Goal: Information Seeking & Learning: Learn about a topic

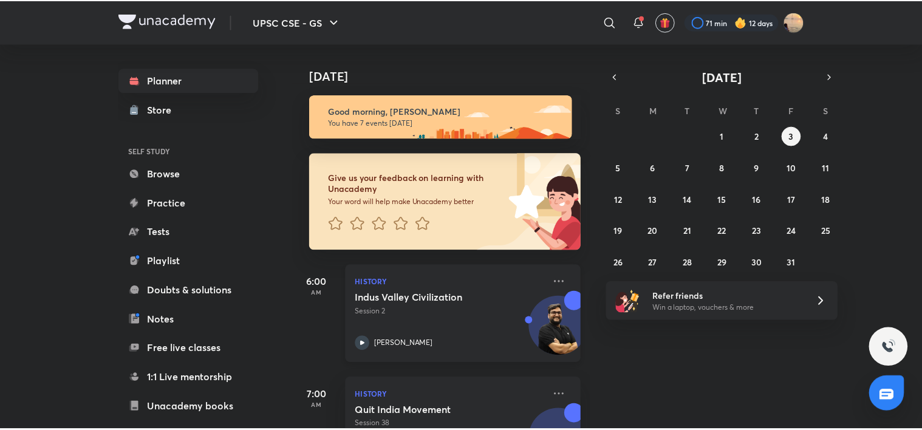
scroll to position [129, 0]
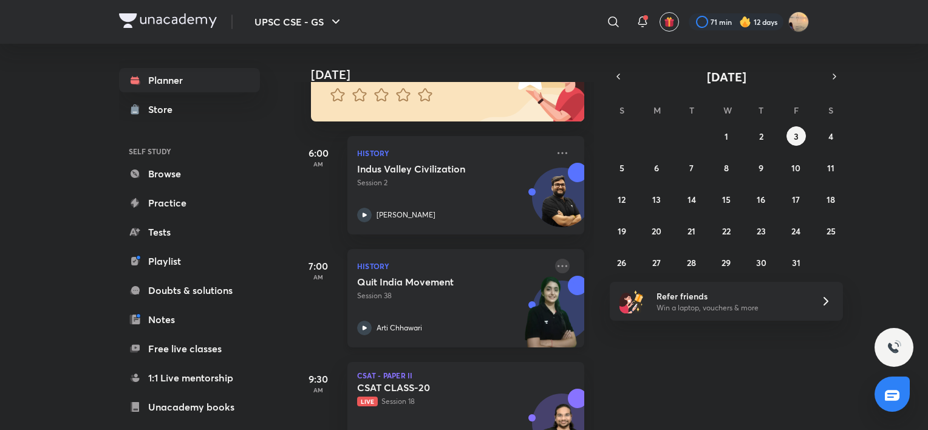
click at [555, 271] on icon at bounding box center [562, 266] width 15 height 15
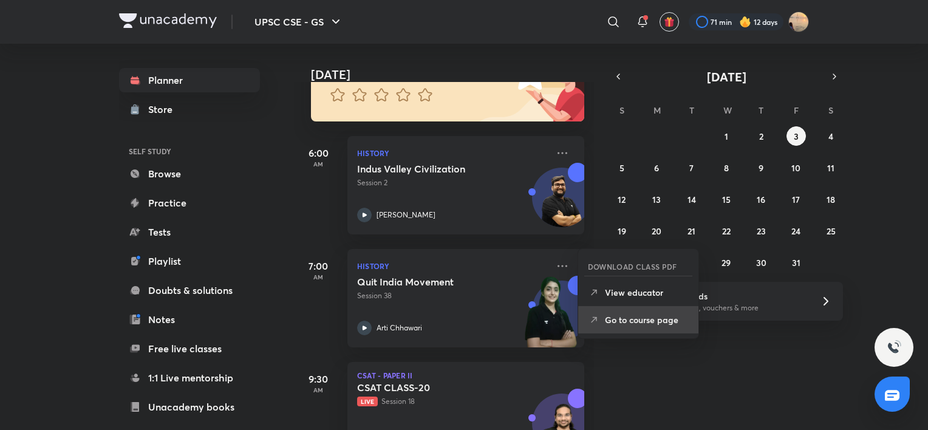
click at [598, 318] on icon at bounding box center [594, 320] width 12 height 12
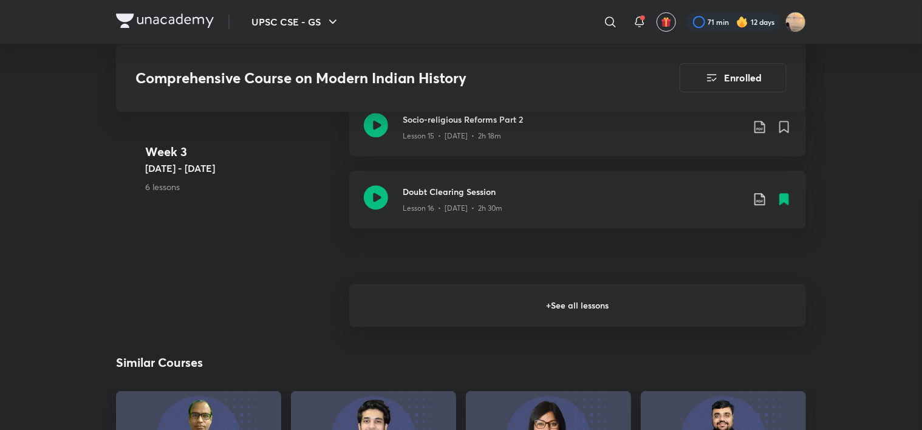
scroll to position [1807, 0]
click at [578, 299] on h6 "+ See all lessons" at bounding box center [577, 306] width 457 height 43
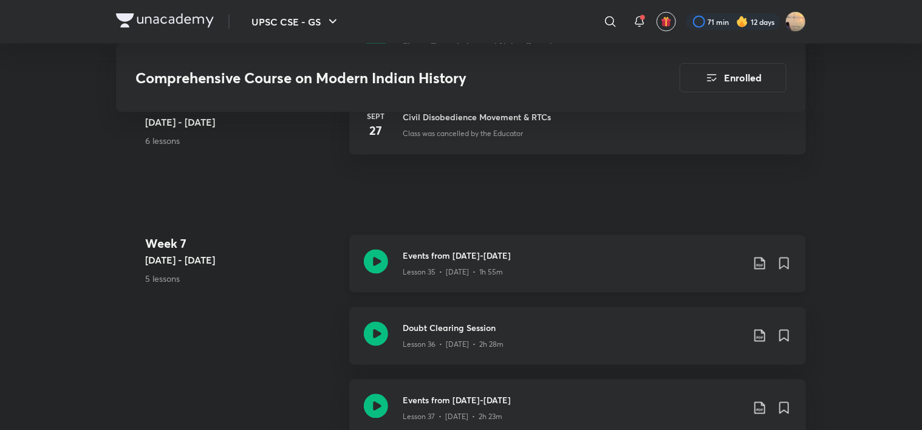
scroll to position [3383, 0]
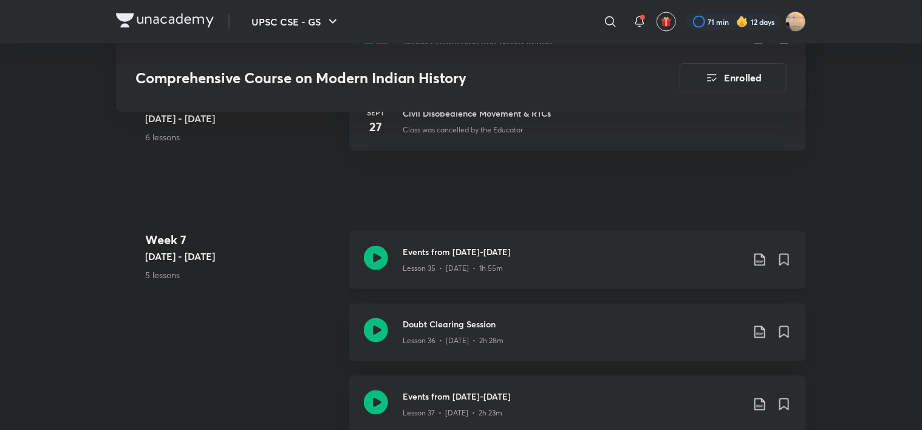
click at [449, 250] on h3 "Events from [DATE]-[DATE]" at bounding box center [573, 252] width 340 height 13
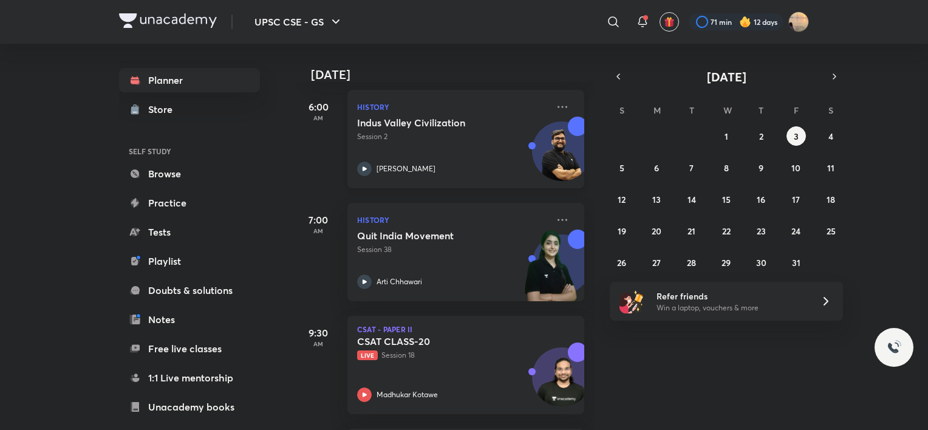
scroll to position [177, 0]
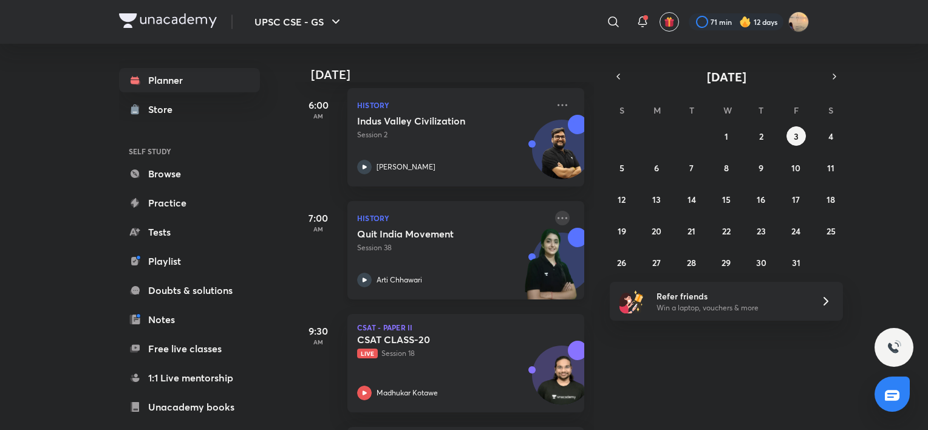
click at [558, 218] on icon at bounding box center [563, 218] width 10 height 2
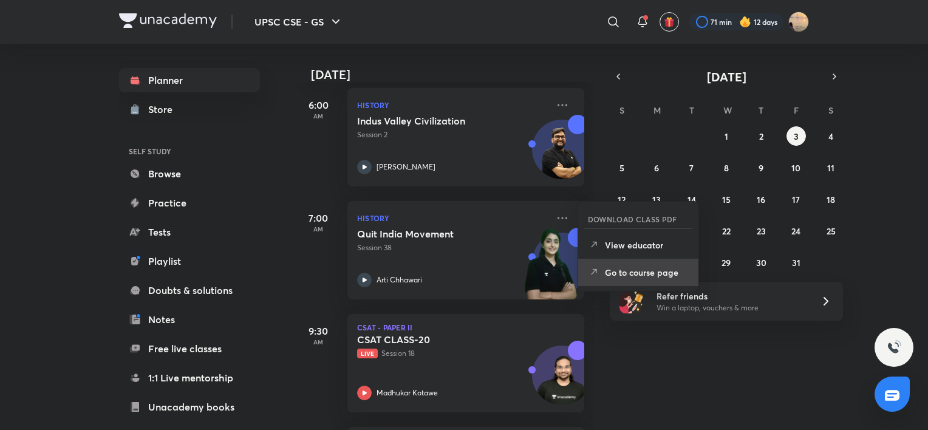
click at [623, 262] on li "Go to course page" at bounding box center [638, 272] width 120 height 27
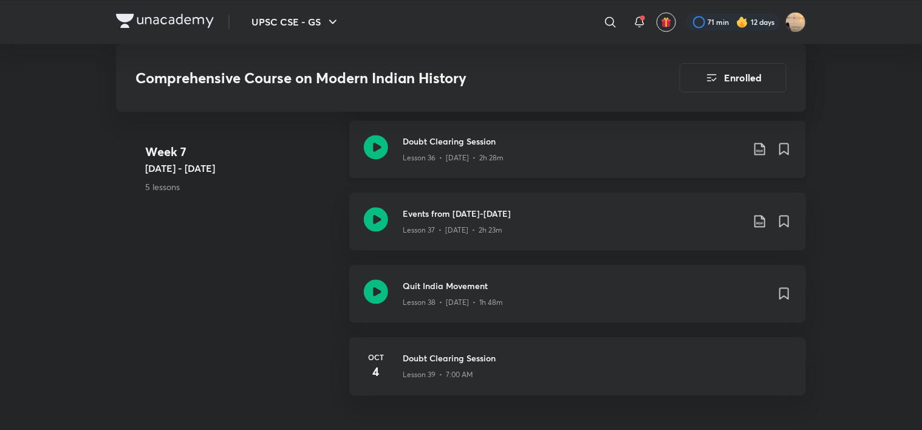
scroll to position [3682, 0]
